Goal: Task Accomplishment & Management: Use online tool/utility

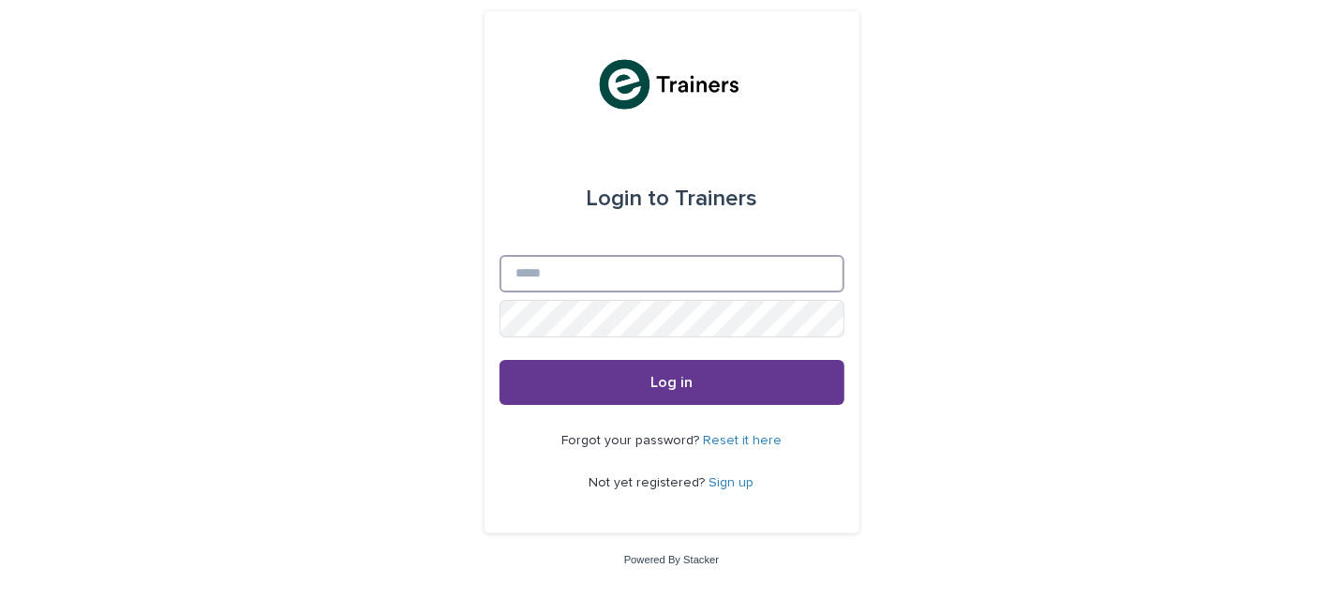
type input "**********"
click at [675, 382] on span "Log in" at bounding box center [671, 382] width 42 height 15
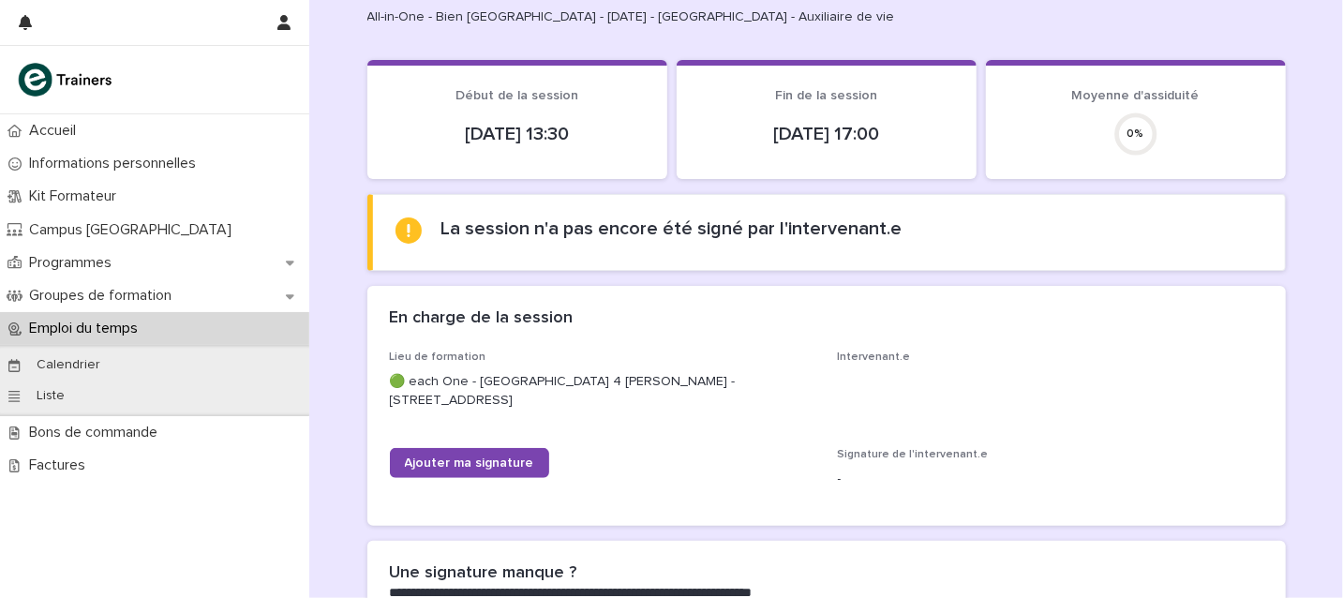
scroll to position [114, 0]
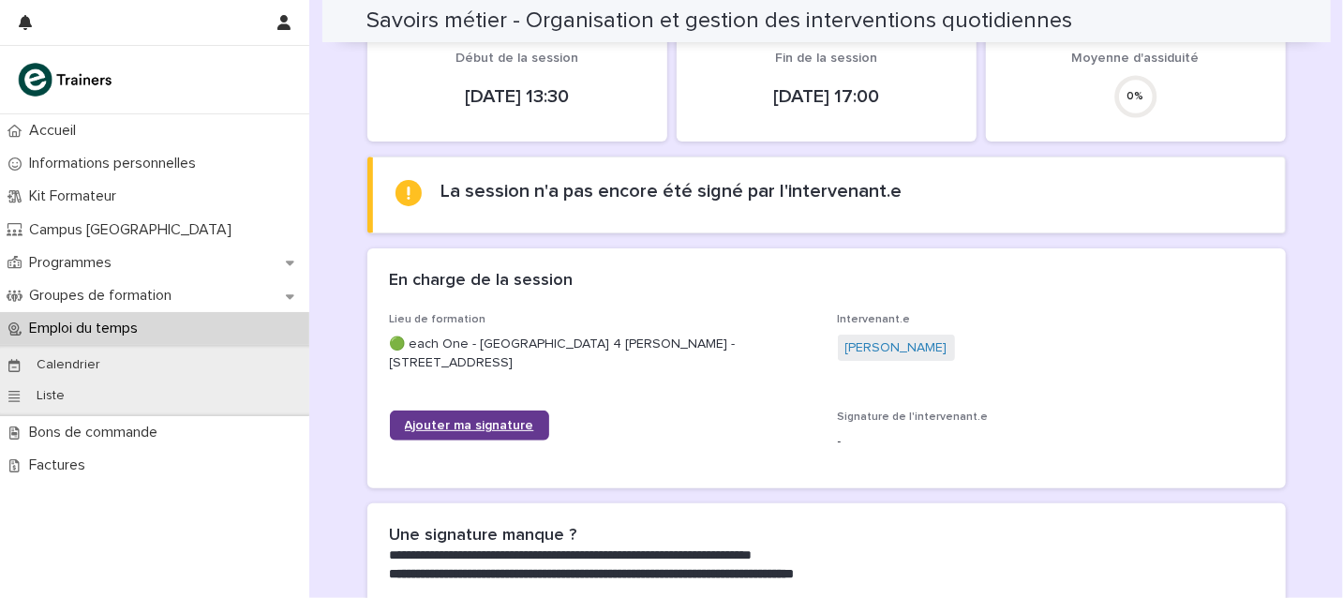
click at [474, 428] on span "Ajouter ma signature" at bounding box center [469, 425] width 129 height 13
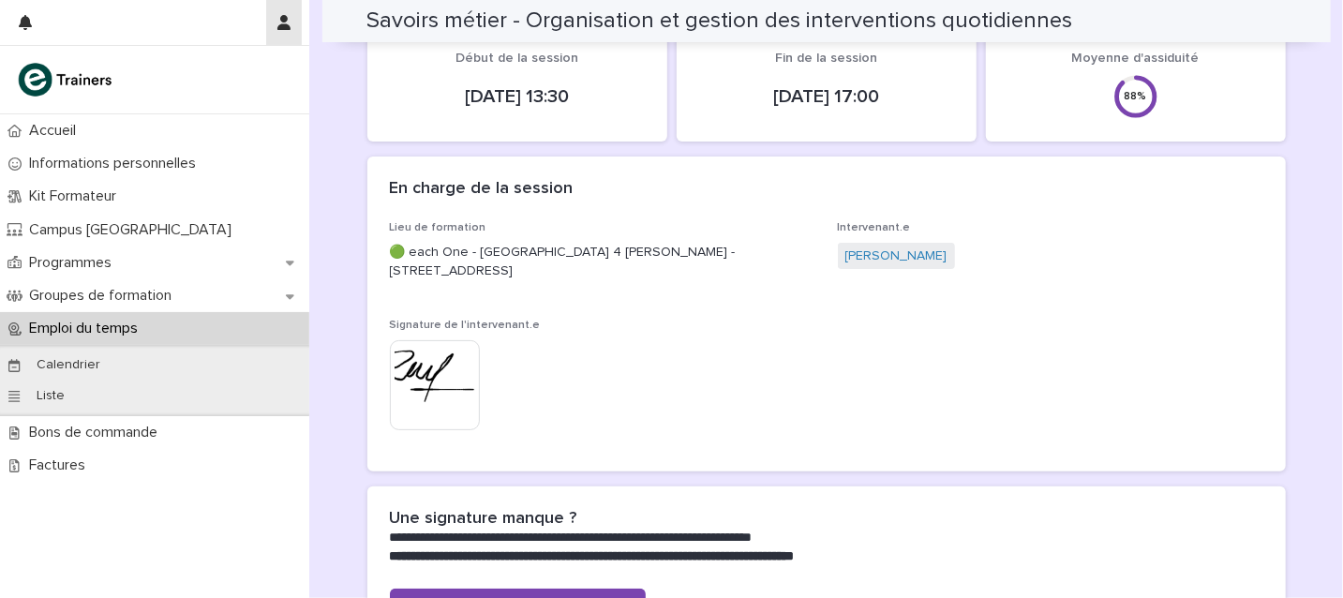
click at [283, 20] on icon "button" at bounding box center [283, 22] width 13 height 15
click at [203, 77] on p "Log Out" at bounding box center [230, 80] width 118 height 32
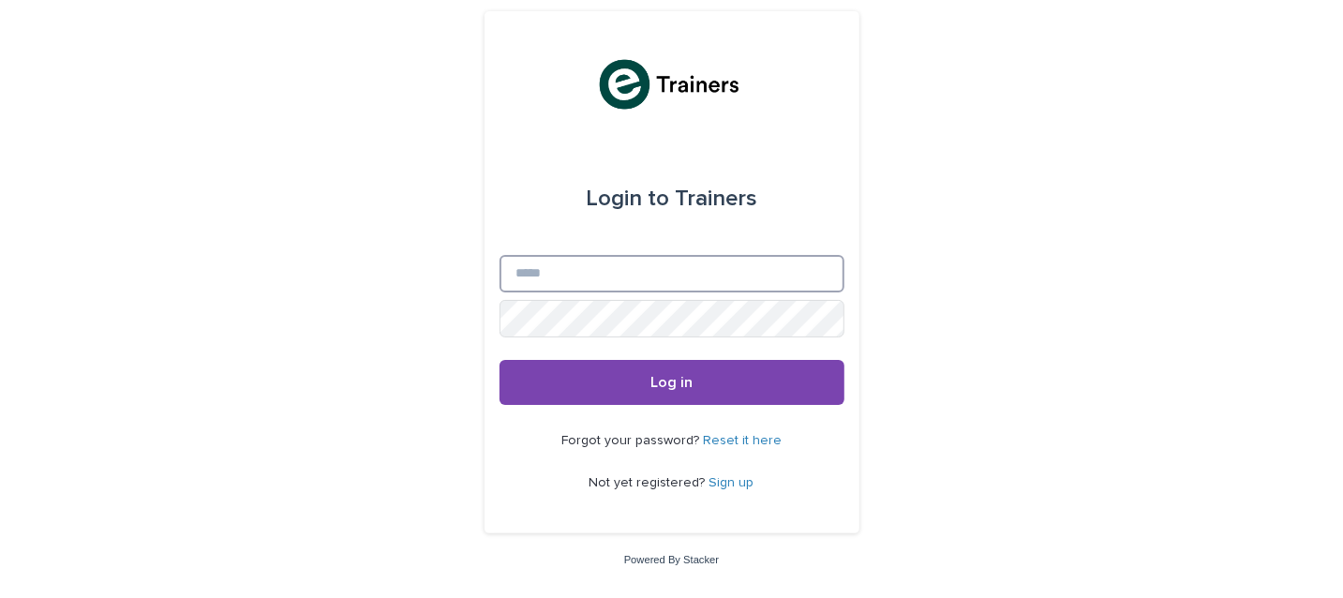
type input "**********"
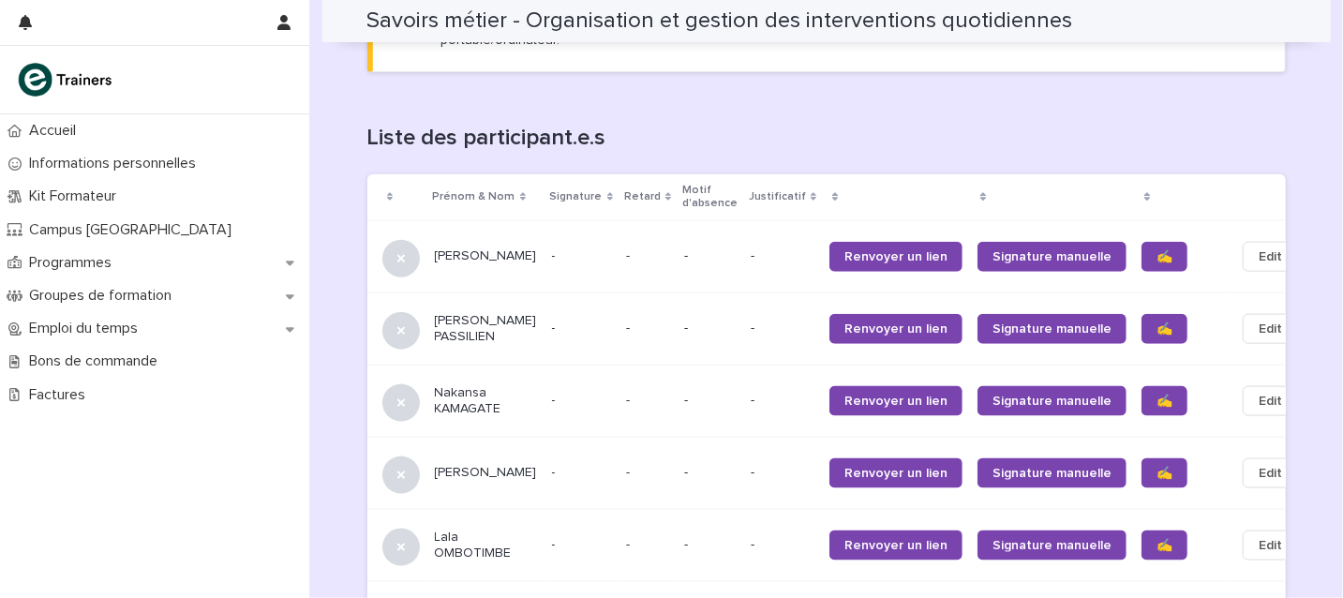
scroll to position [1143, 0]
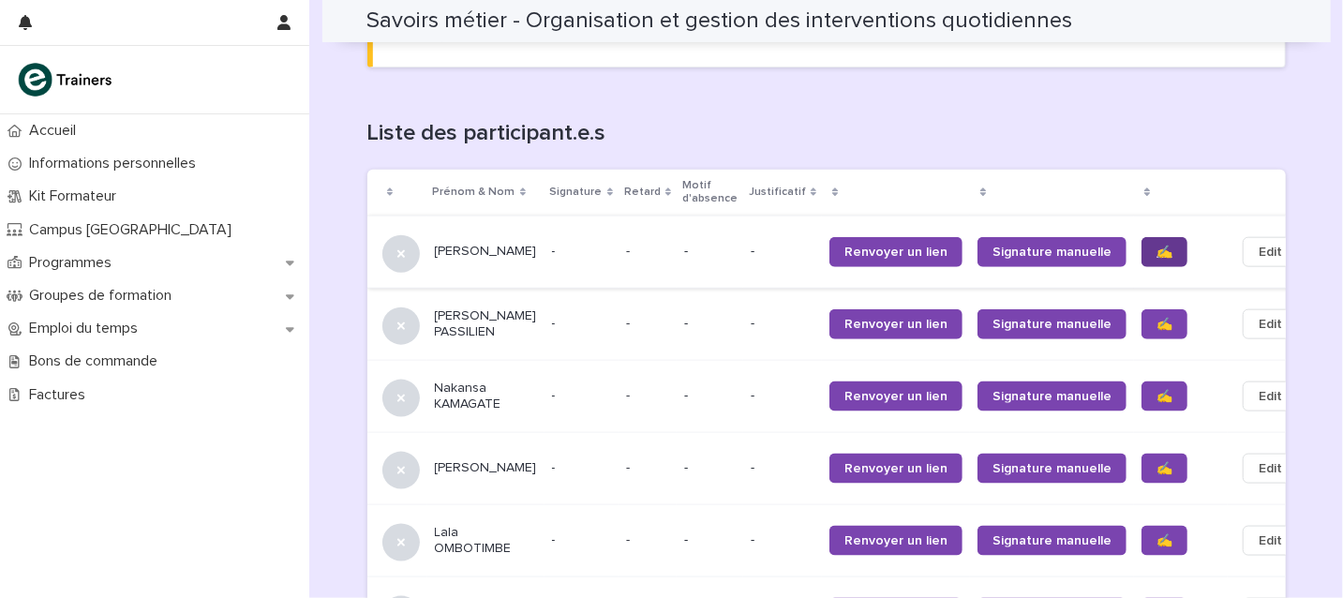
click at [1156, 245] on span "✍️" at bounding box center [1164, 251] width 16 height 13
click at [1156, 318] on span "✍️" at bounding box center [1164, 324] width 16 height 13
click at [1156, 390] on span "✍️" at bounding box center [1164, 396] width 16 height 13
click at [1156, 462] on span "✍️" at bounding box center [1164, 468] width 16 height 13
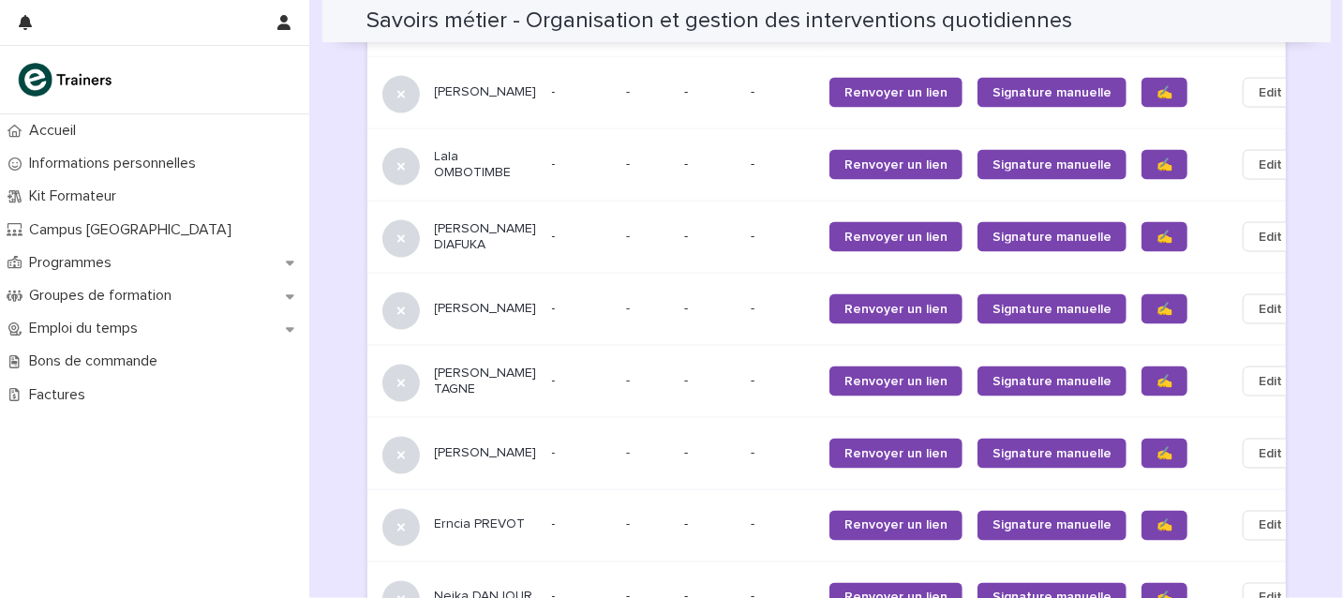
scroll to position [1509, 0]
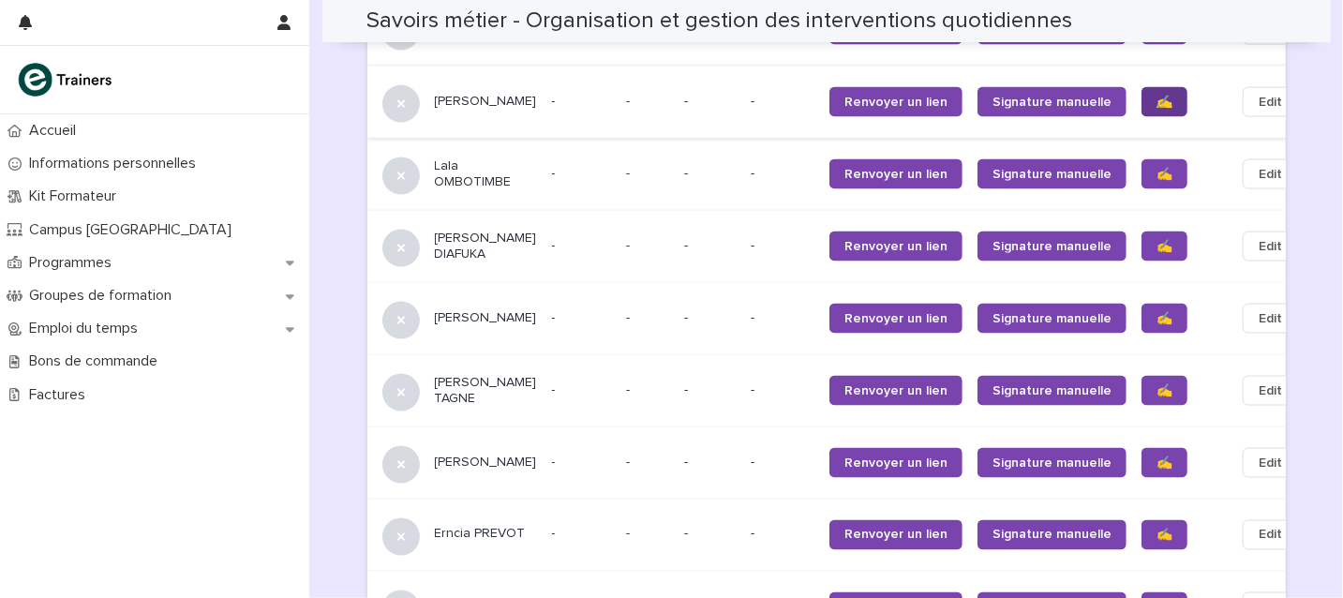
click at [1156, 96] on span "✍️" at bounding box center [1164, 102] width 16 height 13
click at [1156, 240] on span "✍️" at bounding box center [1164, 246] width 16 height 13
click at [1156, 312] on span "✍️" at bounding box center [1164, 318] width 16 height 13
click at [1156, 397] on span "✍️" at bounding box center [1164, 390] width 16 height 13
click at [1141, 467] on link "✍️" at bounding box center [1164, 463] width 46 height 30
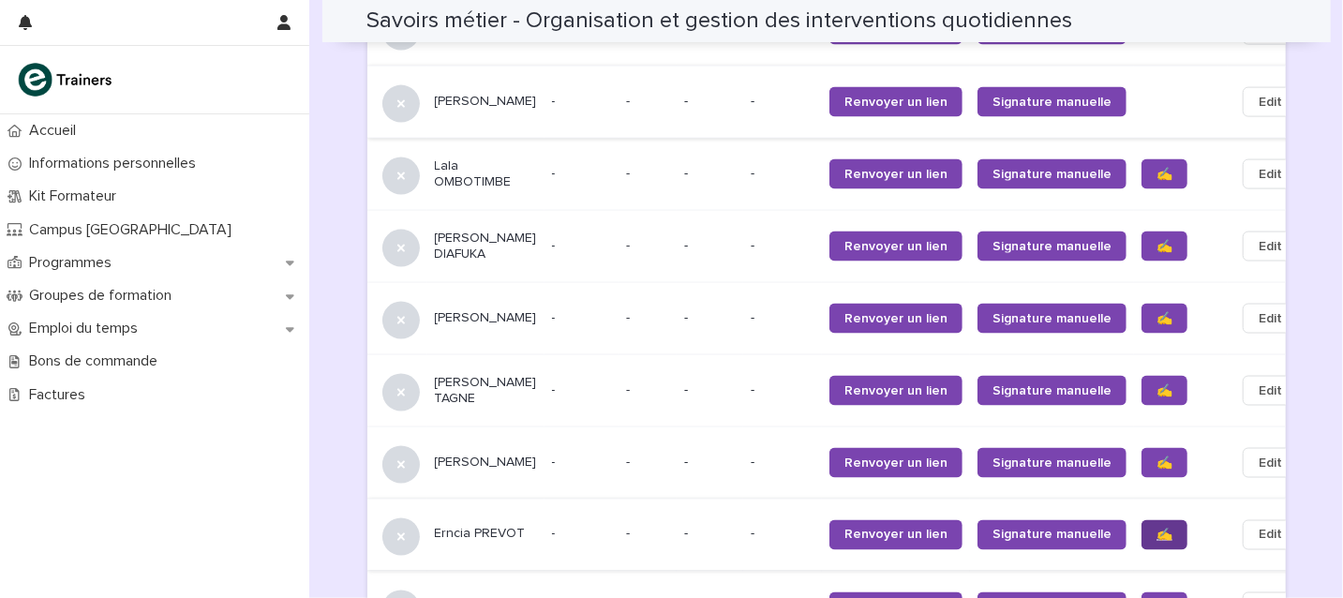
click at [1141, 542] on link "✍️" at bounding box center [1164, 535] width 46 height 30
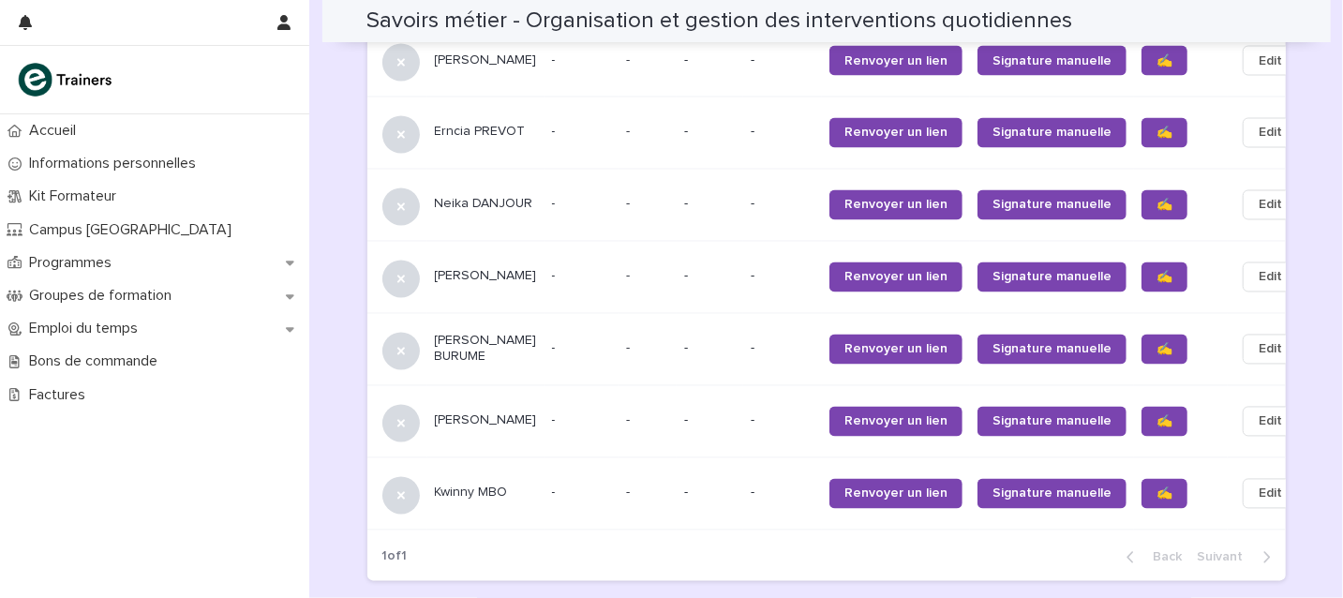
scroll to position [1944, 0]
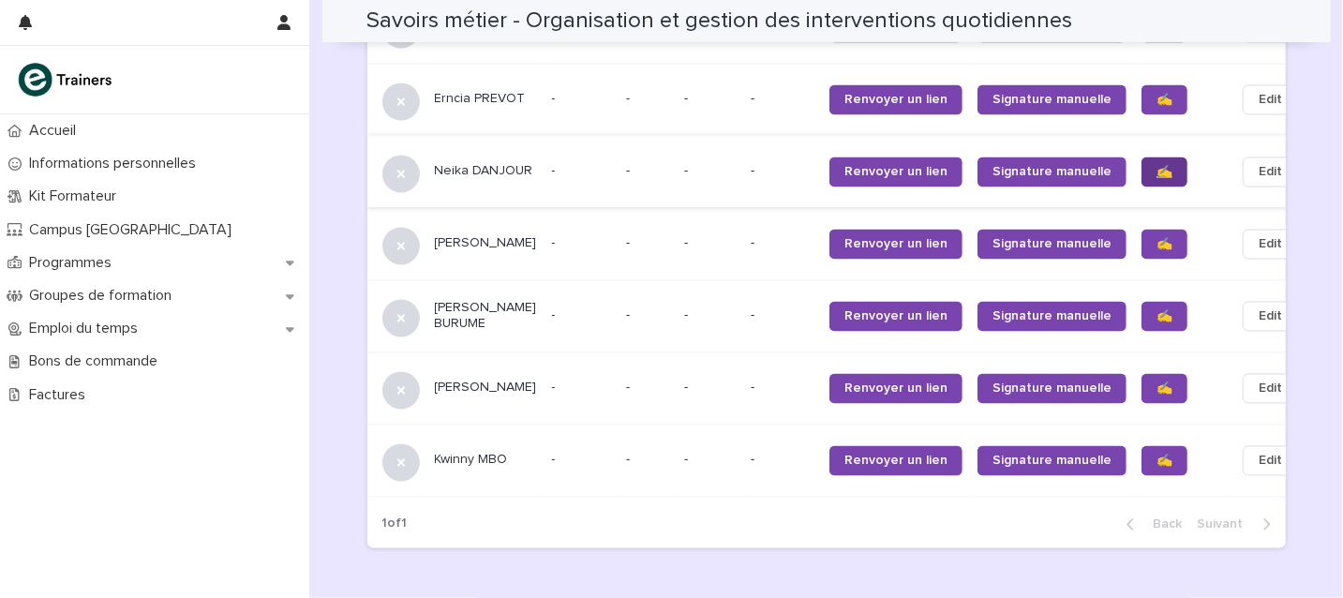
click at [1156, 179] on span "✍️" at bounding box center [1164, 172] width 16 height 13
click at [1156, 251] on span "✍️" at bounding box center [1164, 244] width 16 height 13
click at [1156, 323] on span "✍️" at bounding box center [1164, 316] width 16 height 13
click at [1156, 395] on span "✍️" at bounding box center [1164, 388] width 16 height 13
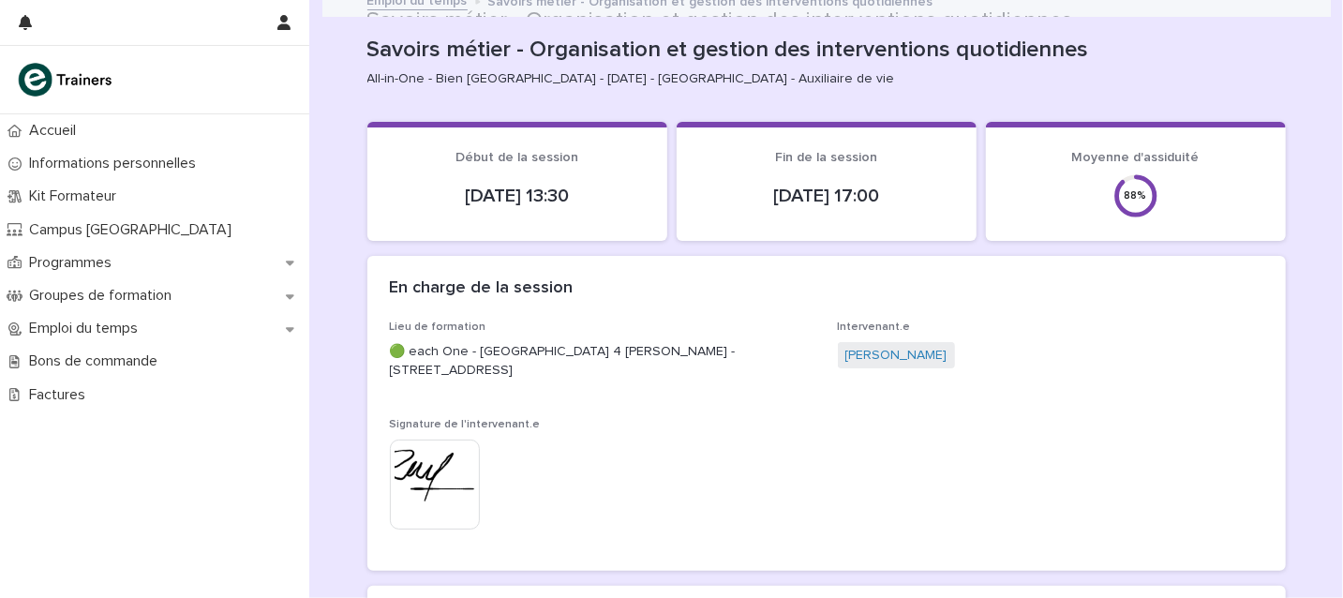
scroll to position [0, 0]
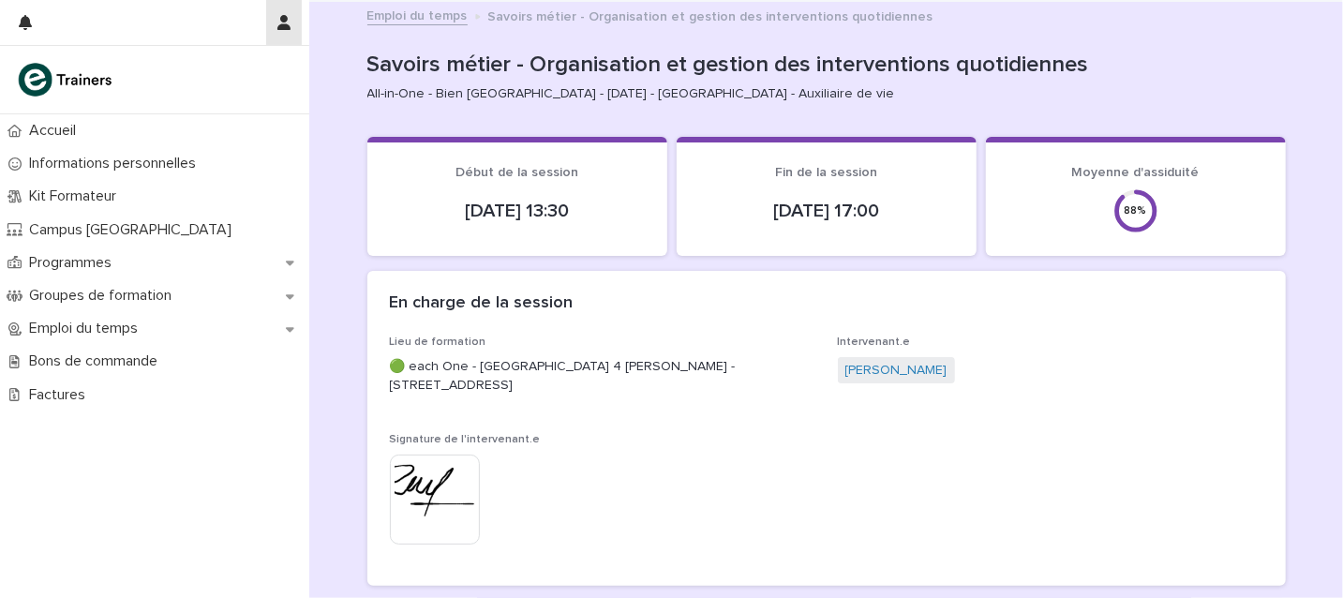
click at [279, 29] on icon "button" at bounding box center [283, 22] width 13 height 15
click at [195, 82] on p "Log Out" at bounding box center [230, 80] width 118 height 32
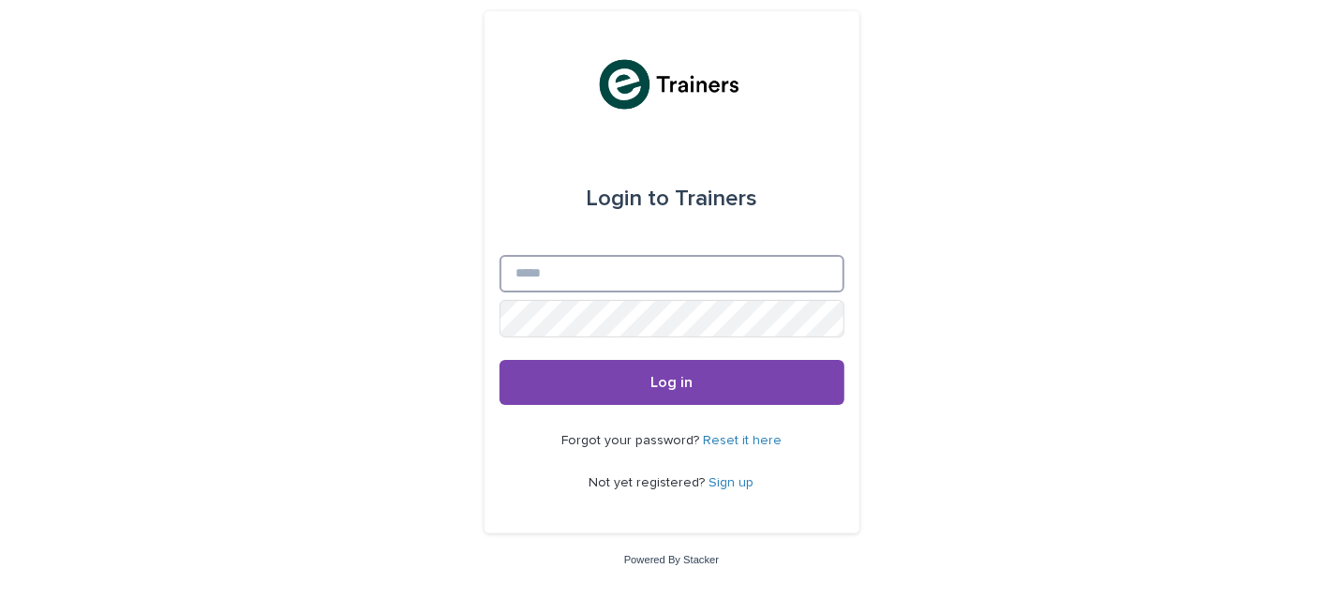
type input "**********"
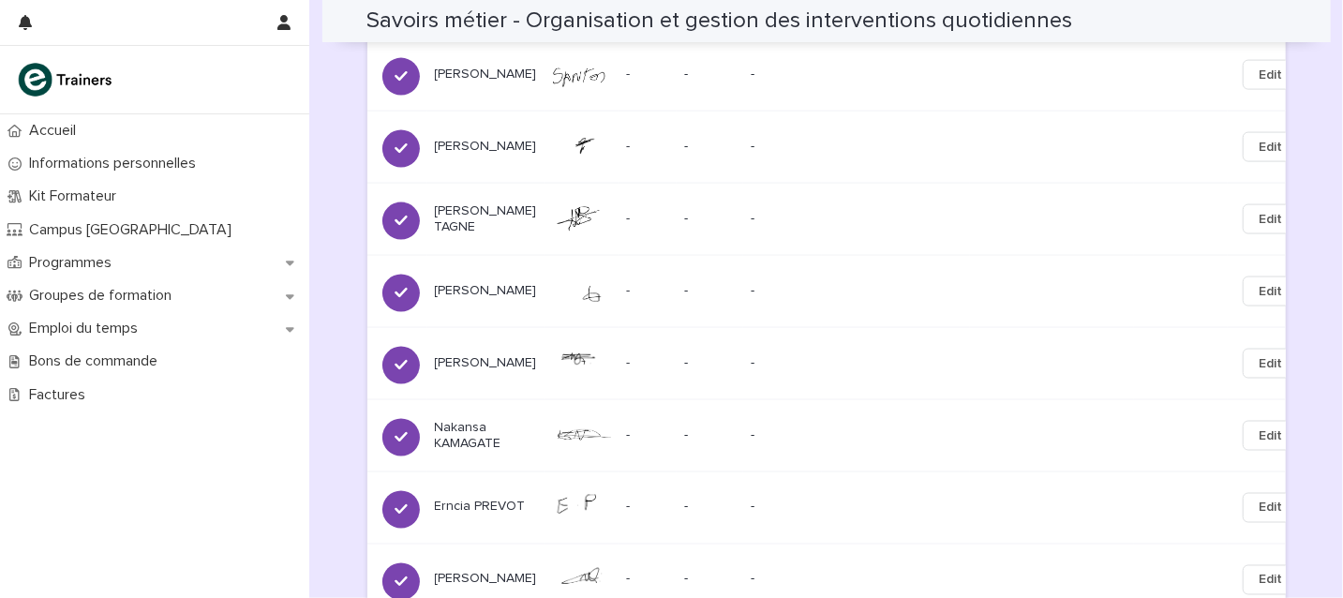
scroll to position [1993, 0]
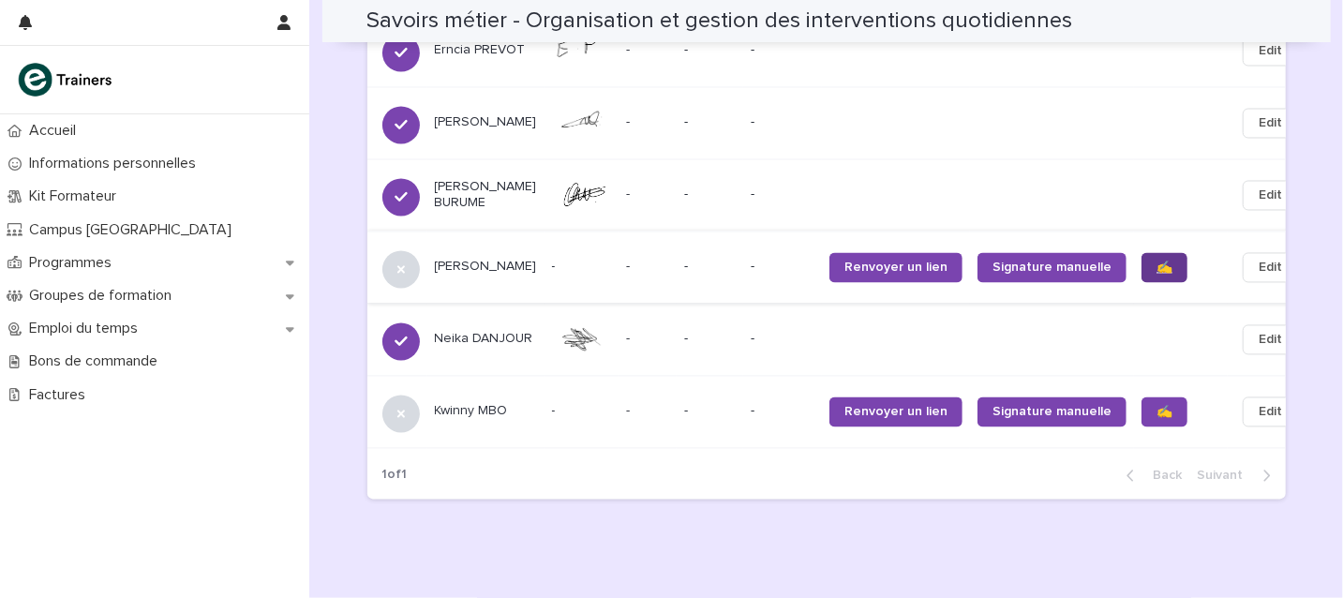
click at [1156, 274] on span "✍️" at bounding box center [1164, 267] width 16 height 13
click at [1156, 419] on span "✍️" at bounding box center [1164, 412] width 16 height 13
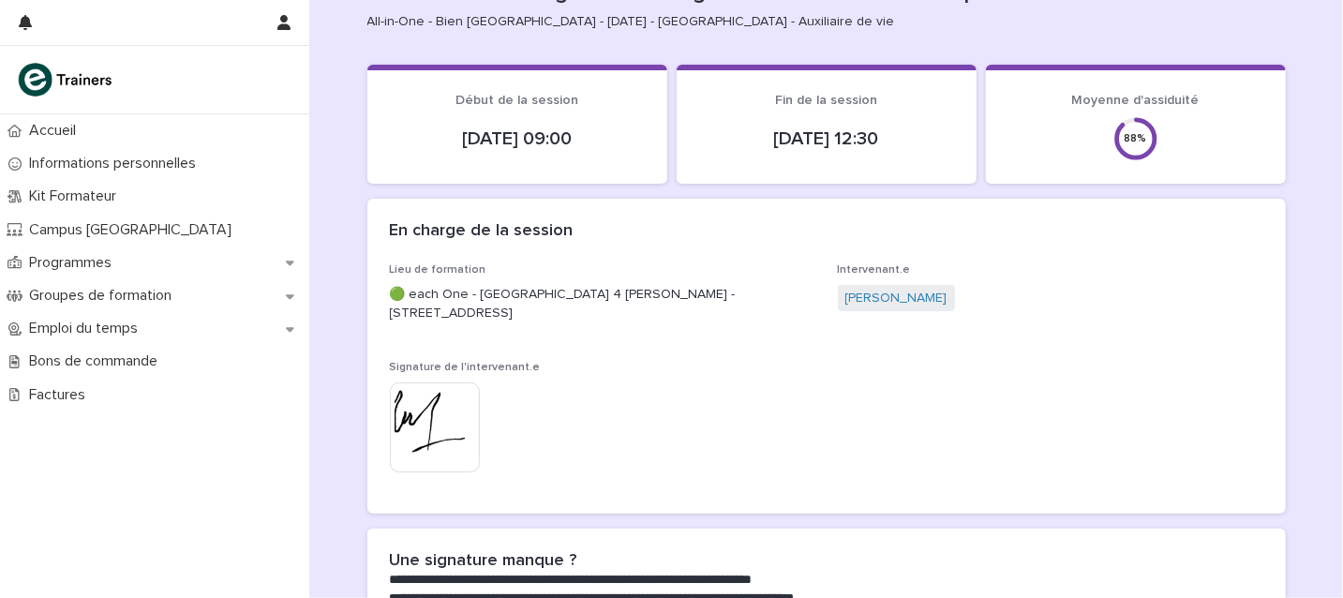
scroll to position [0, 0]
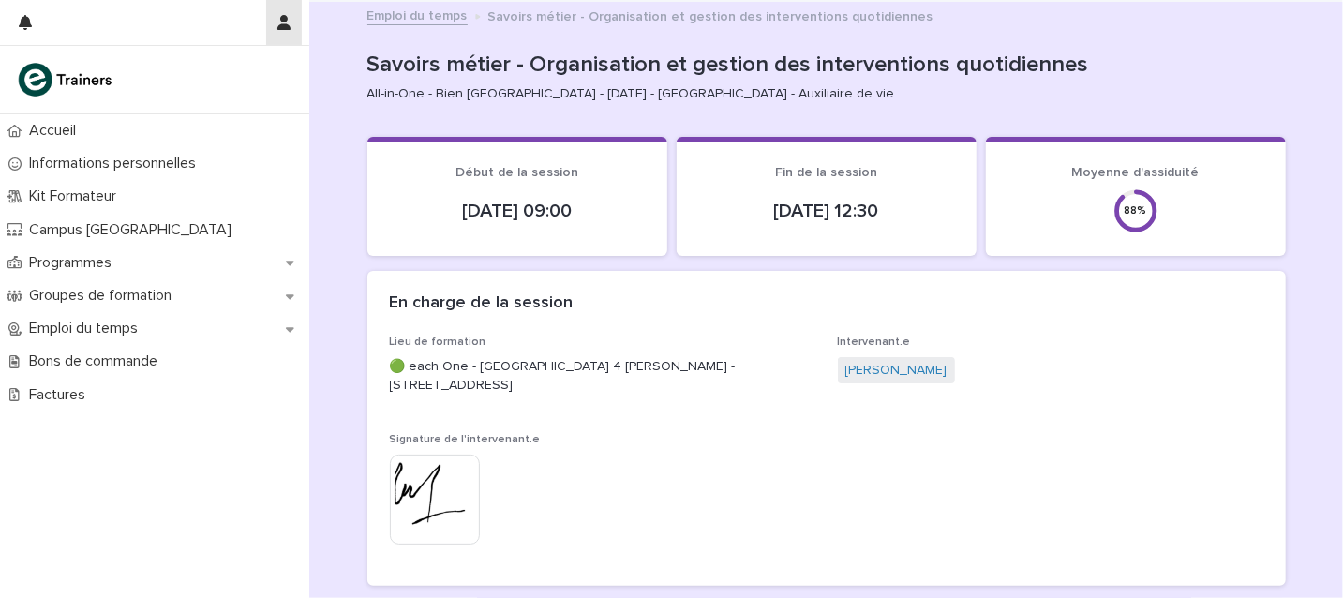
click at [285, 17] on icon "button" at bounding box center [283, 22] width 13 height 15
click at [208, 76] on p "Log Out" at bounding box center [230, 80] width 118 height 32
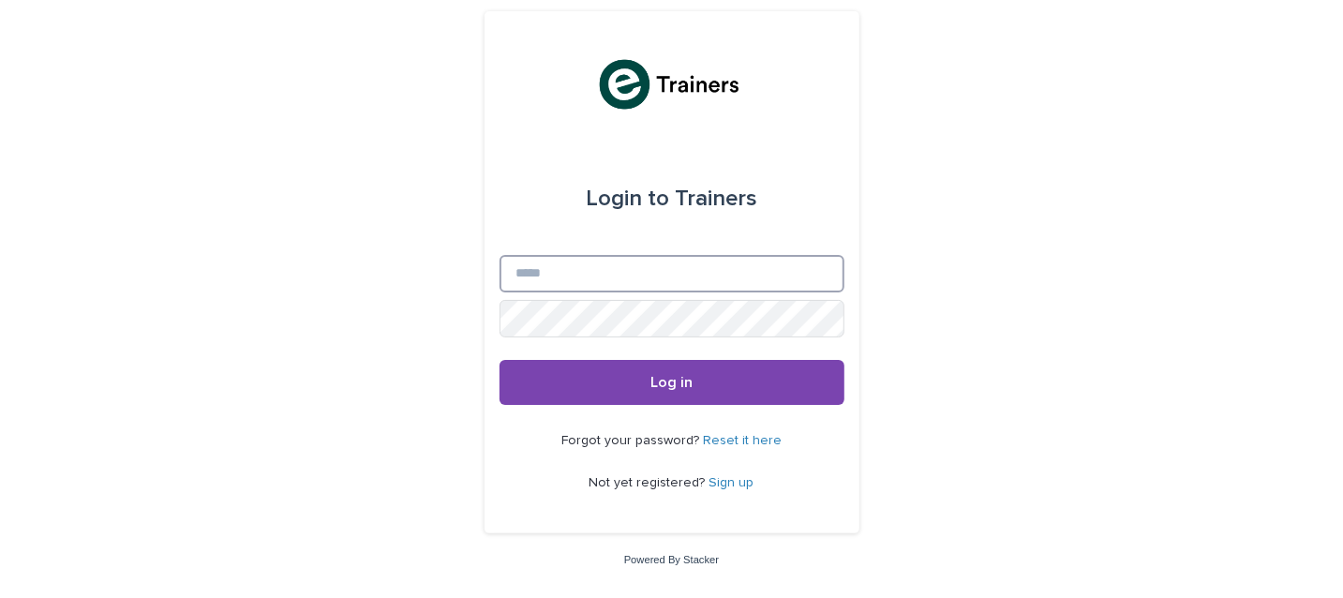
type input "**********"
